Goal: Check status: Check status

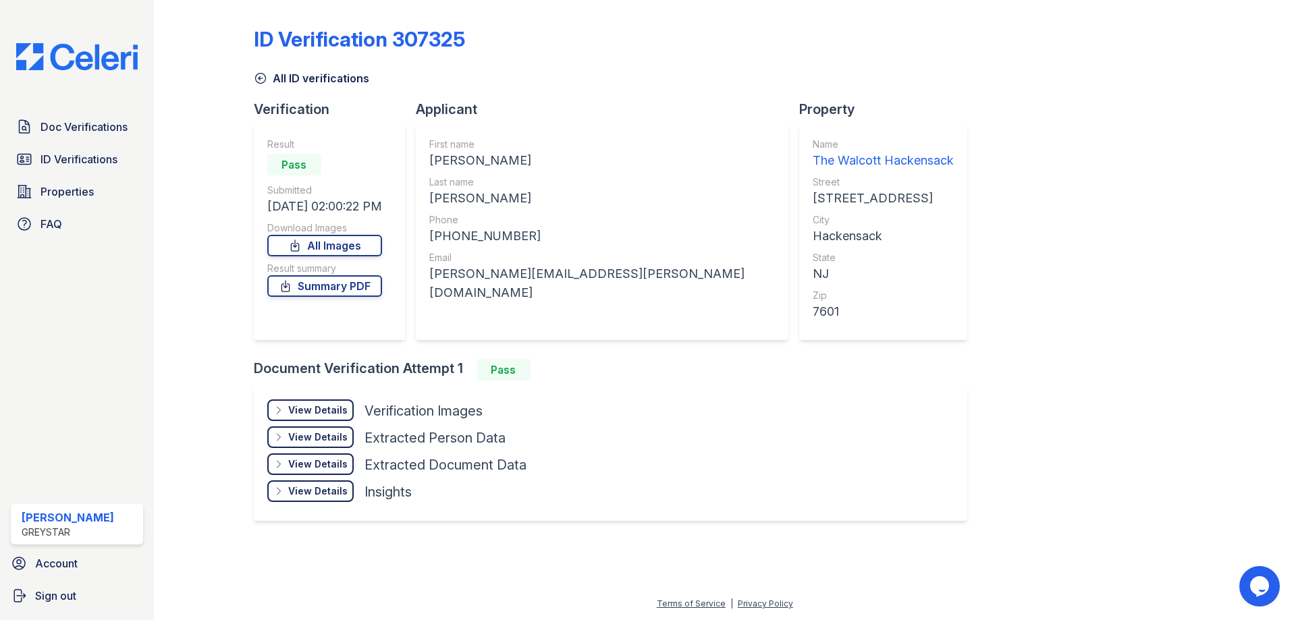
click at [330, 406] on div "View Details" at bounding box center [317, 410] width 59 height 13
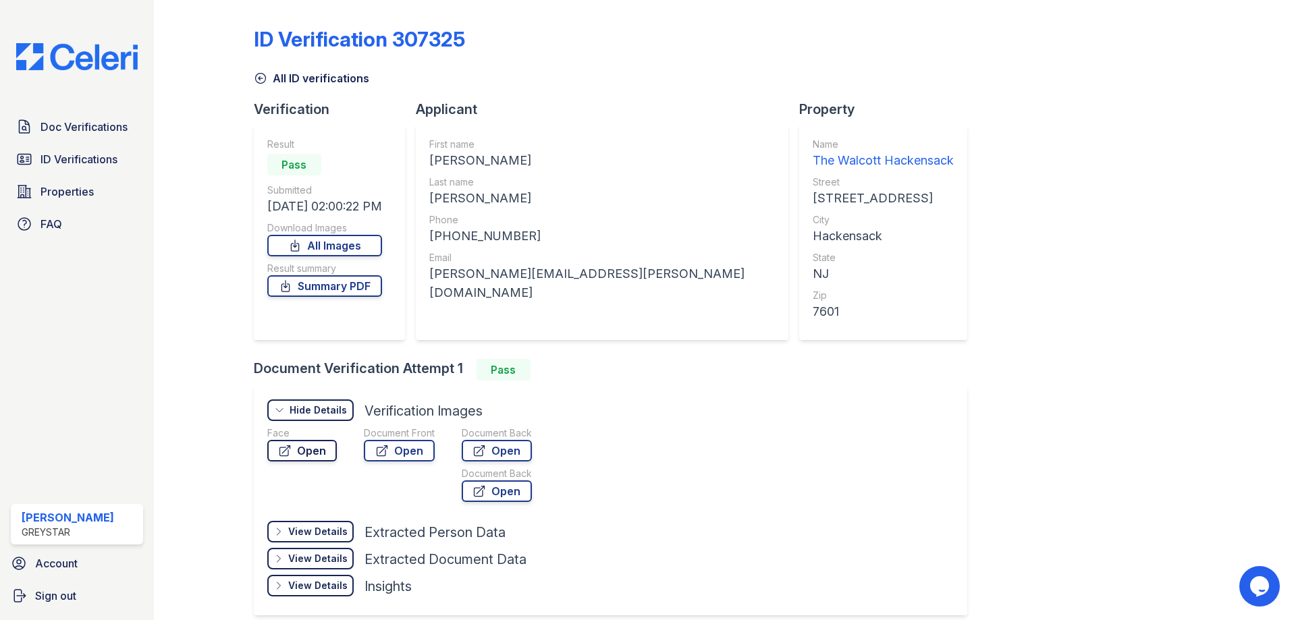
click at [319, 459] on link "Open" at bounding box center [302, 451] width 70 height 22
click at [132, 128] on link "Doc Verifications" at bounding box center [77, 126] width 132 height 27
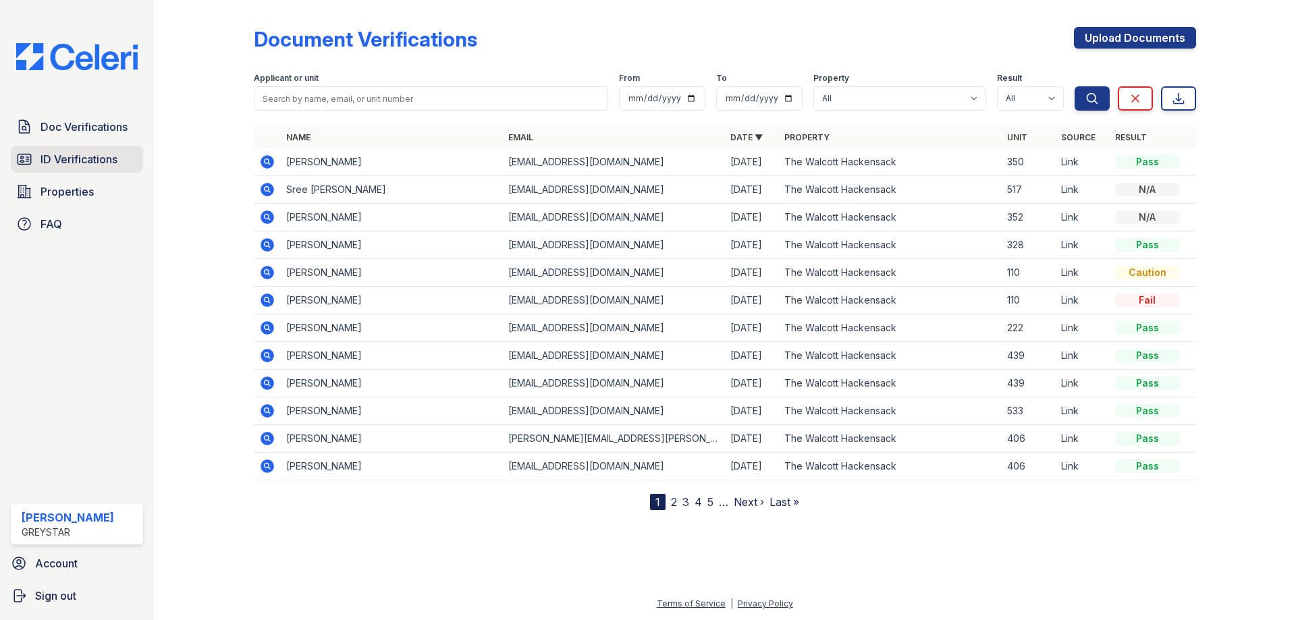
click at [114, 154] on span "ID Verifications" at bounding box center [78, 159] width 77 height 16
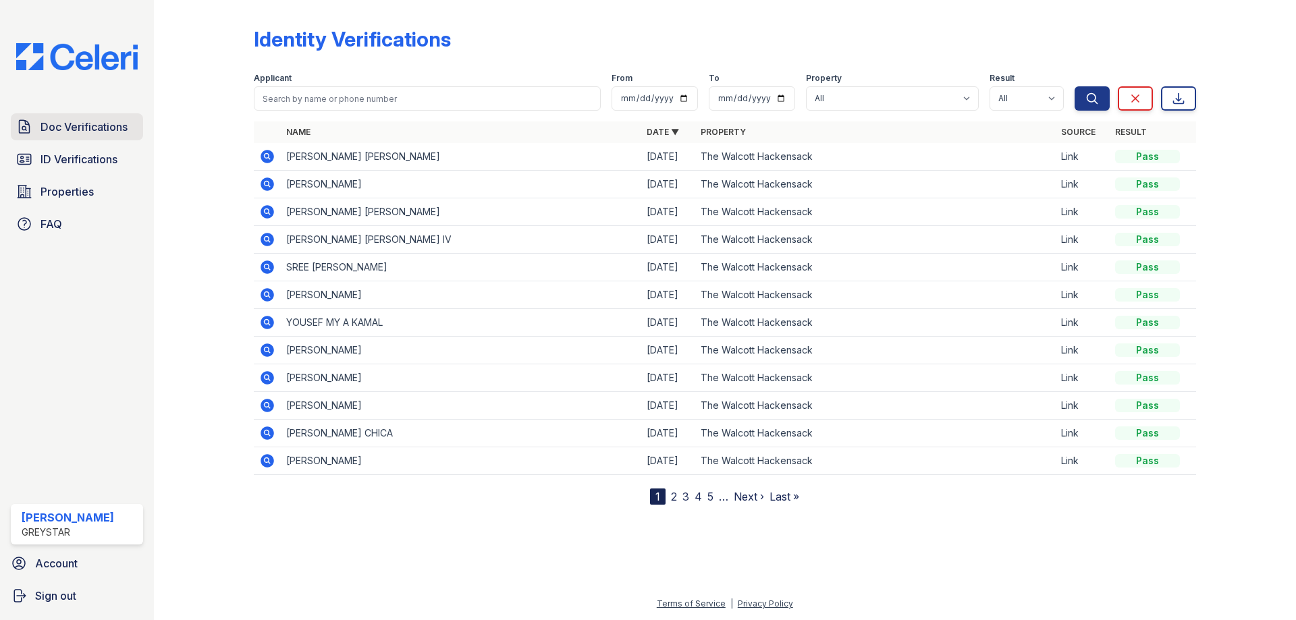
click at [56, 131] on span "Doc Verifications" at bounding box center [83, 127] width 87 height 16
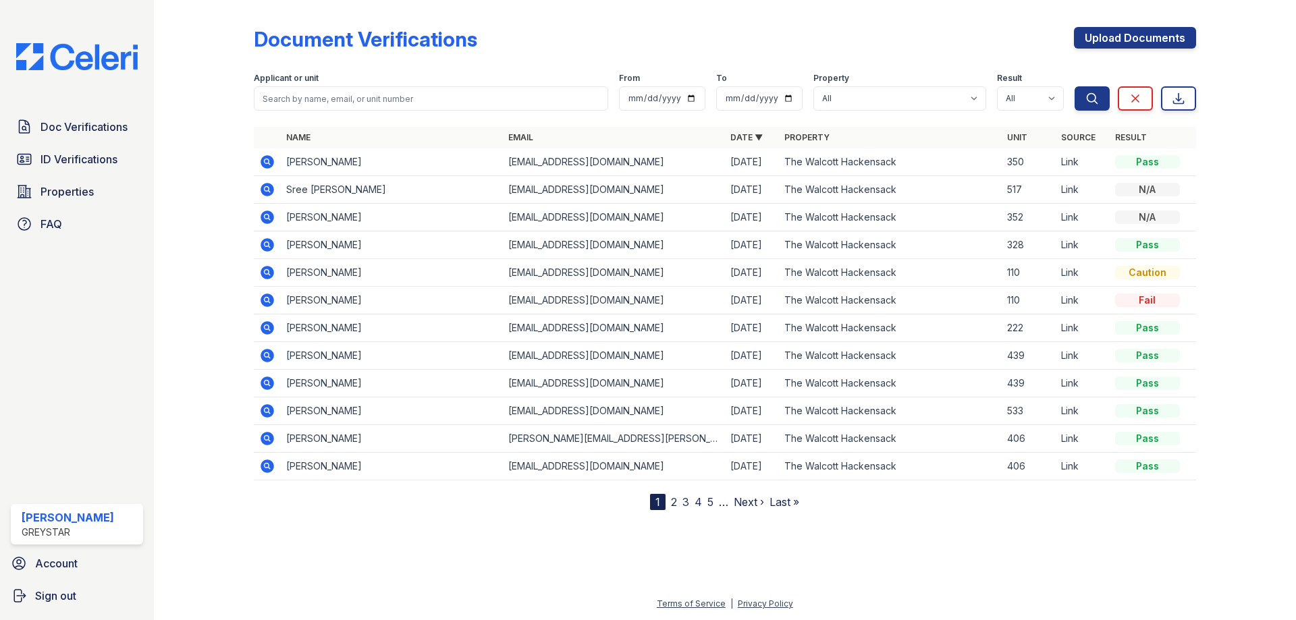
click at [56, 131] on span "Doc Verifications" at bounding box center [83, 127] width 87 height 16
click at [672, 503] on link "2" at bounding box center [674, 501] width 6 height 13
click at [259, 274] on icon at bounding box center [267, 273] width 16 height 16
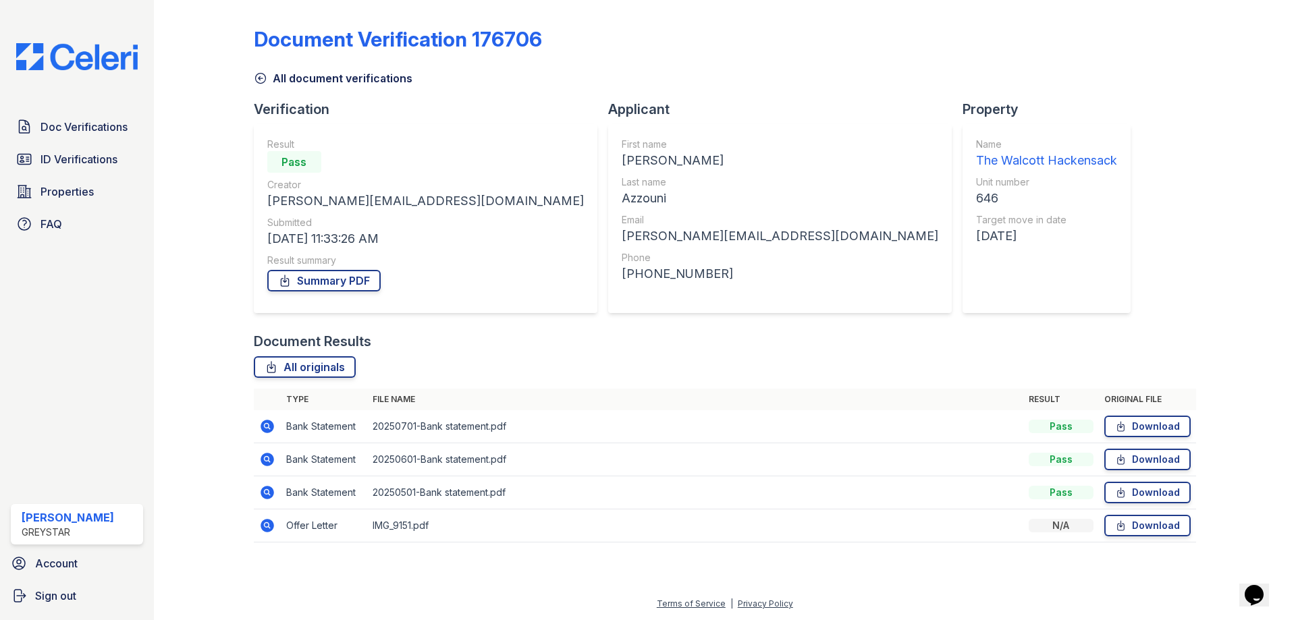
click at [269, 421] on icon at bounding box center [266, 426] width 13 height 13
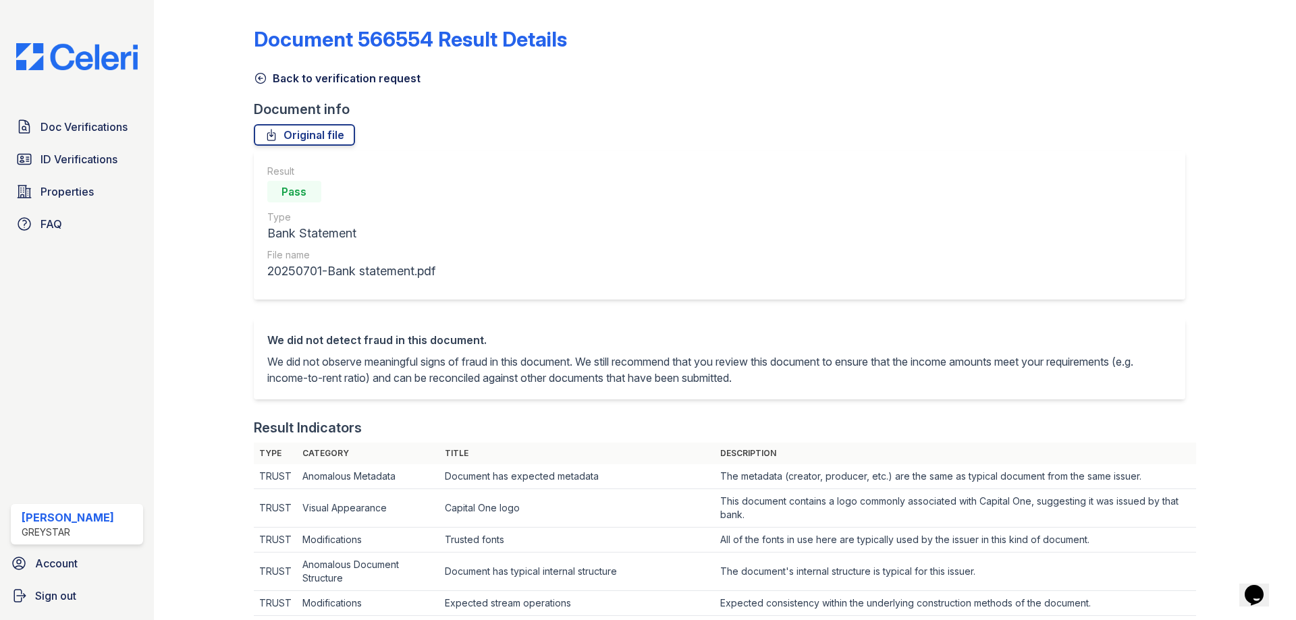
click at [322, 78] on link "Back to verification request" at bounding box center [337, 78] width 167 height 16
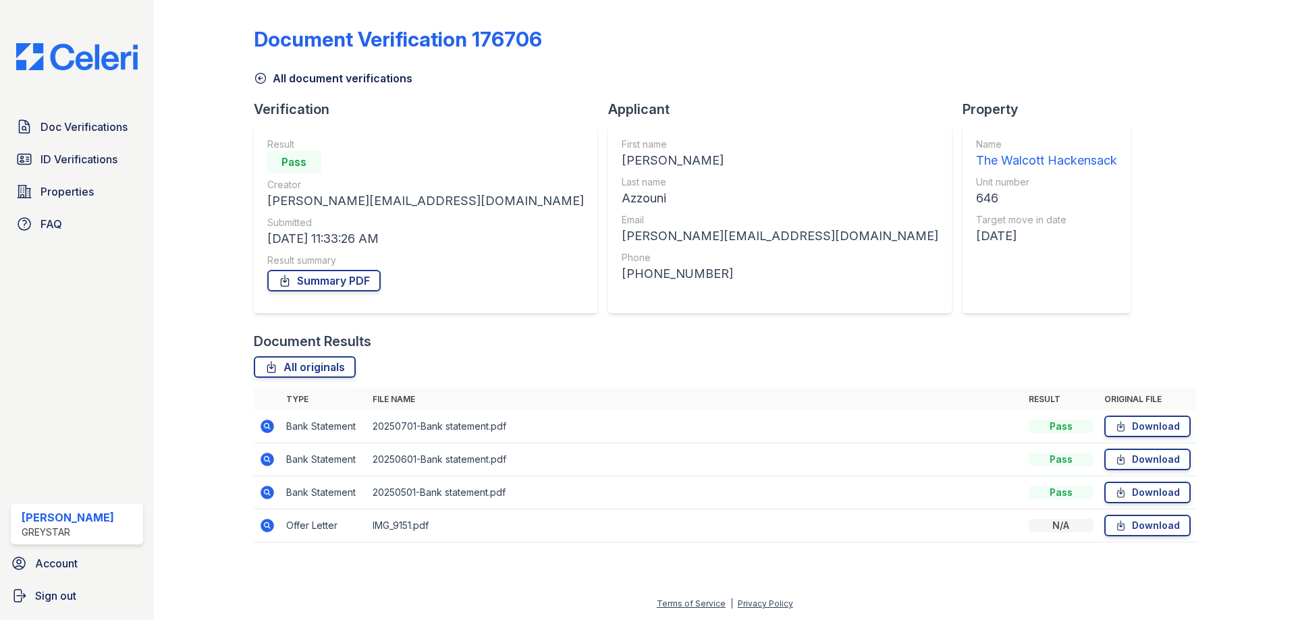
click at [326, 80] on link "All document verifications" at bounding box center [333, 78] width 159 height 16
